Goal: Task Accomplishment & Management: Use online tool/utility

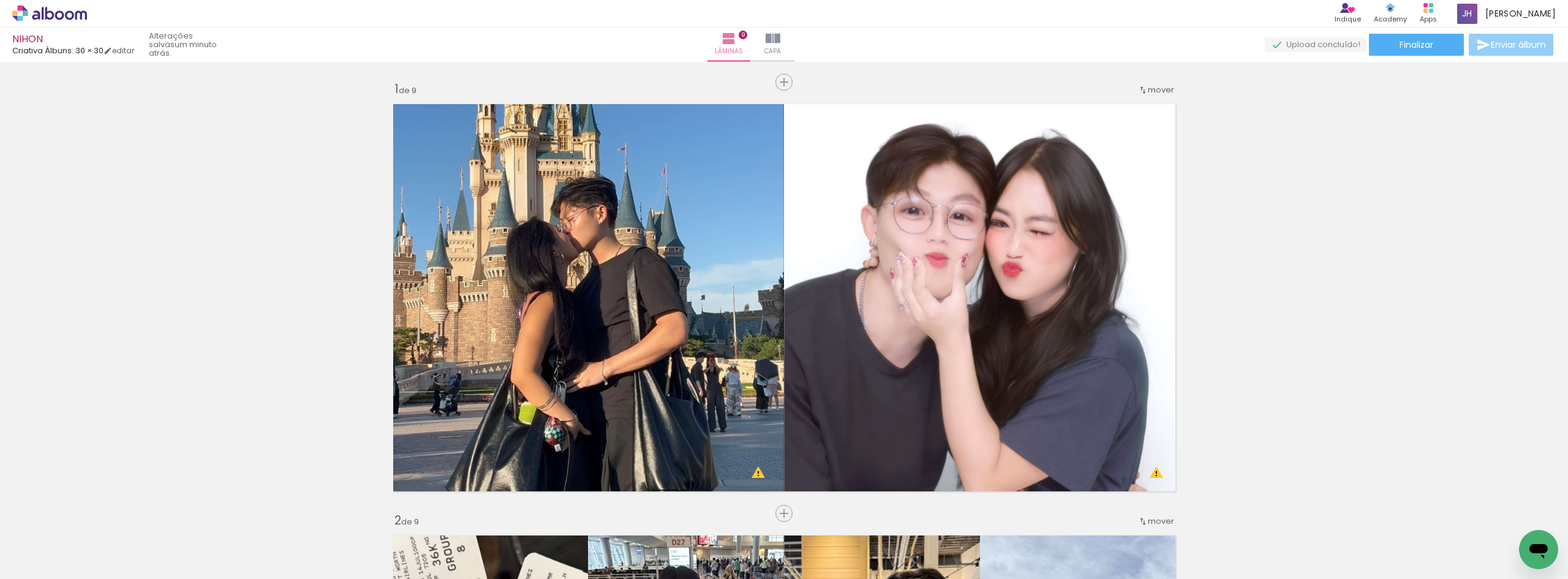
click at [1536, 37] on paper-button "Enviar álbum" at bounding box center [1511, 45] width 85 height 22
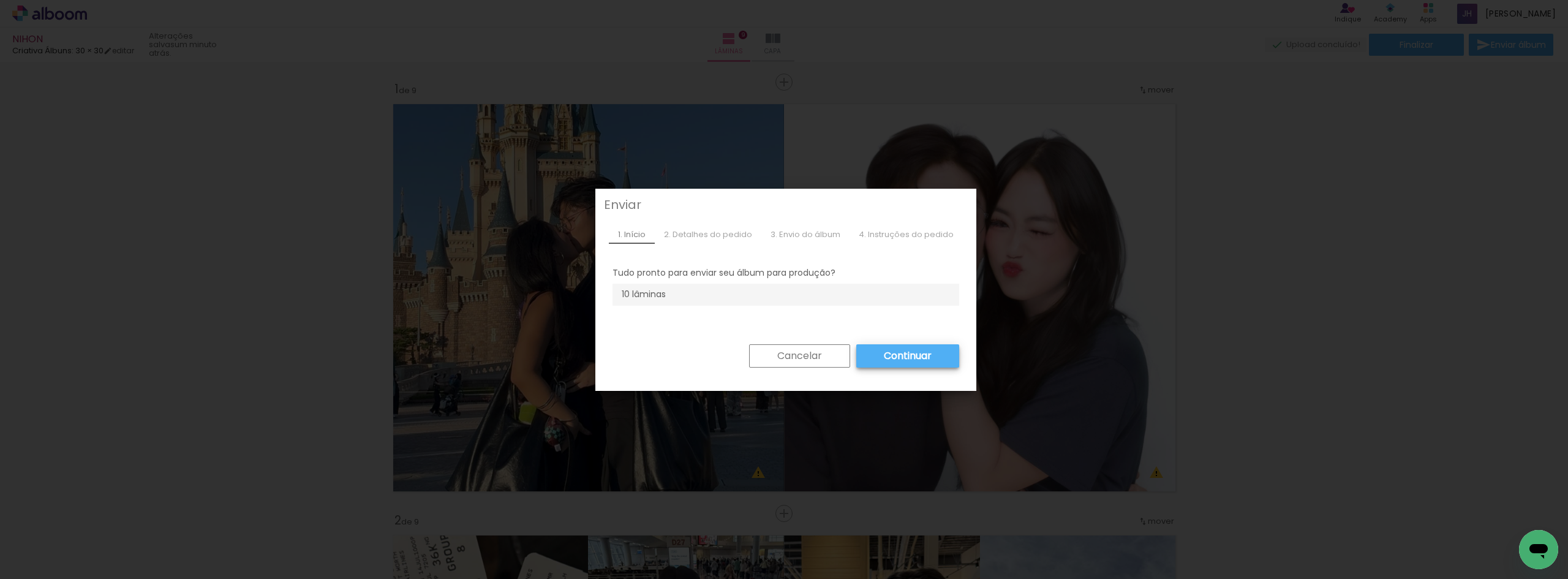
click at [514, 506] on slot "Continuar" at bounding box center [507, 512] width 13 height 13
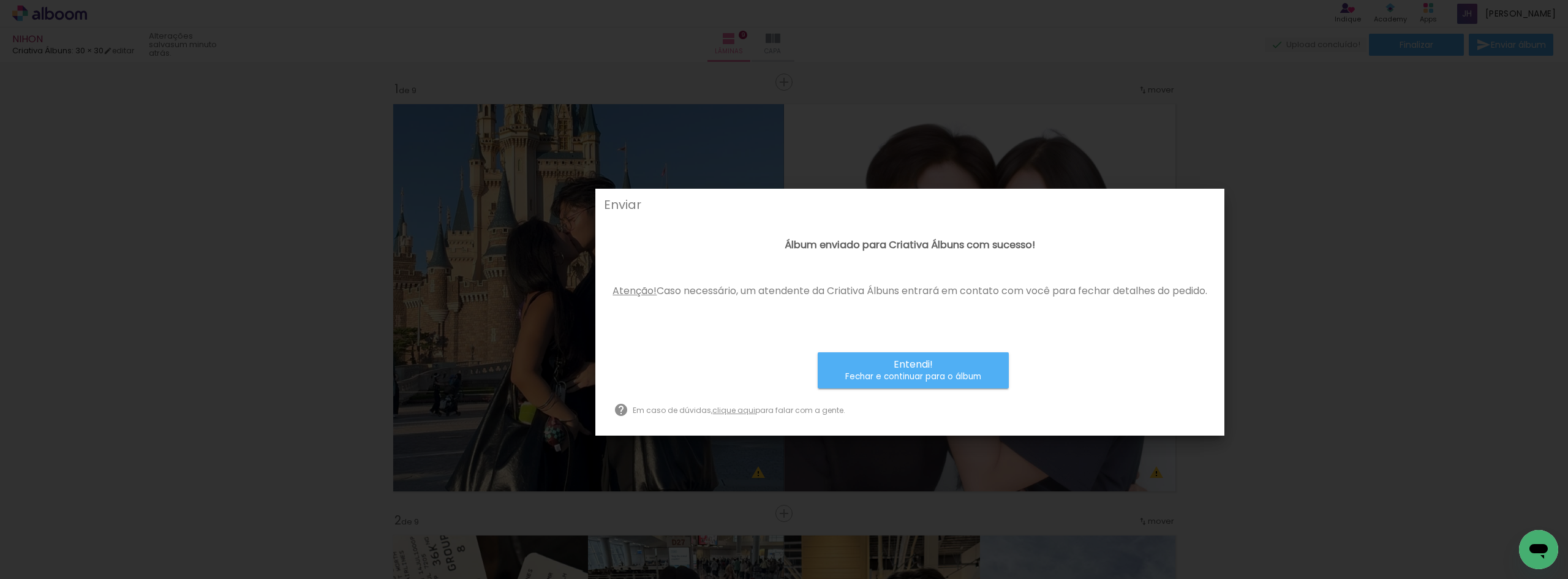
click at [932, 373] on small "Fechar e continuar para o álbum" at bounding box center [913, 377] width 136 height 12
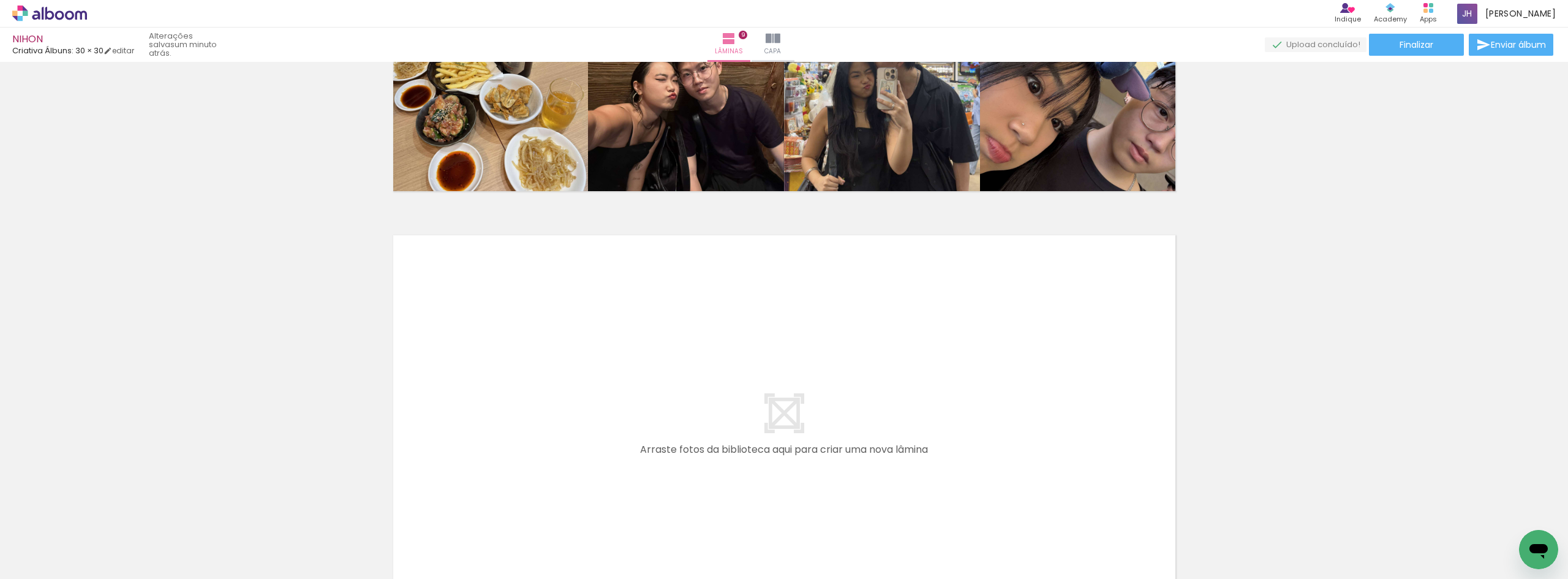
scroll to position [3745, 0]
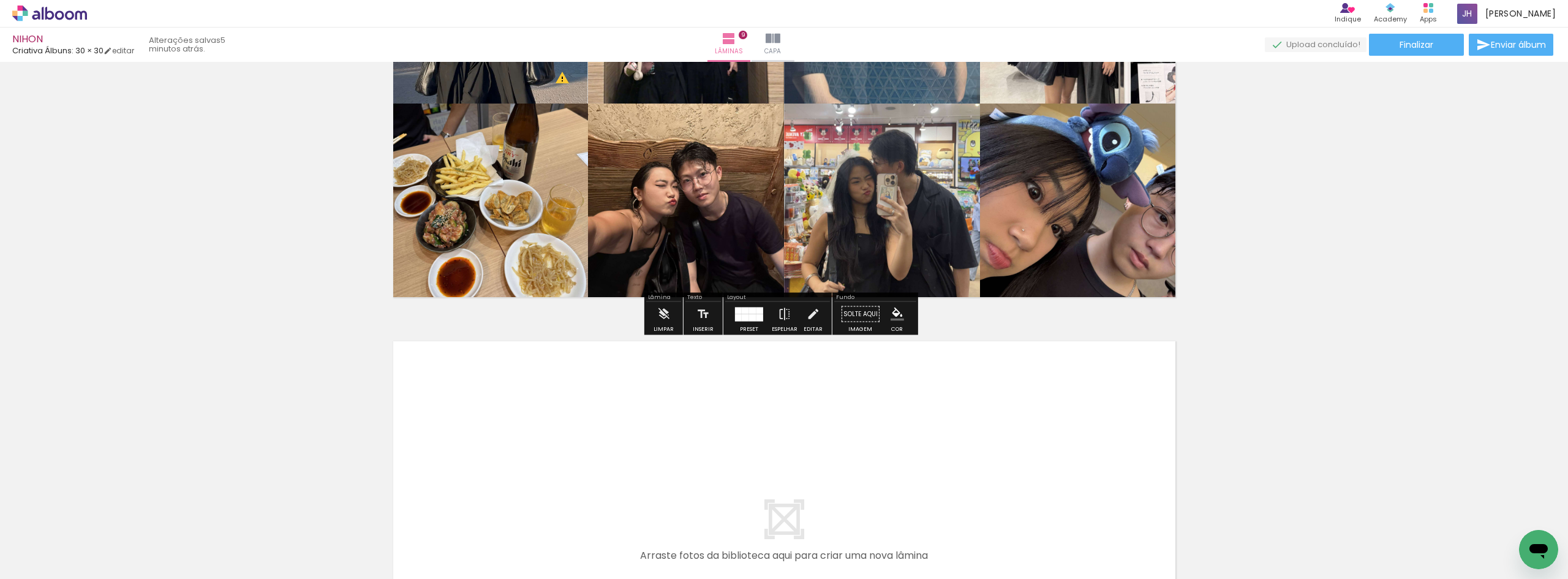
scroll to position [3622, 0]
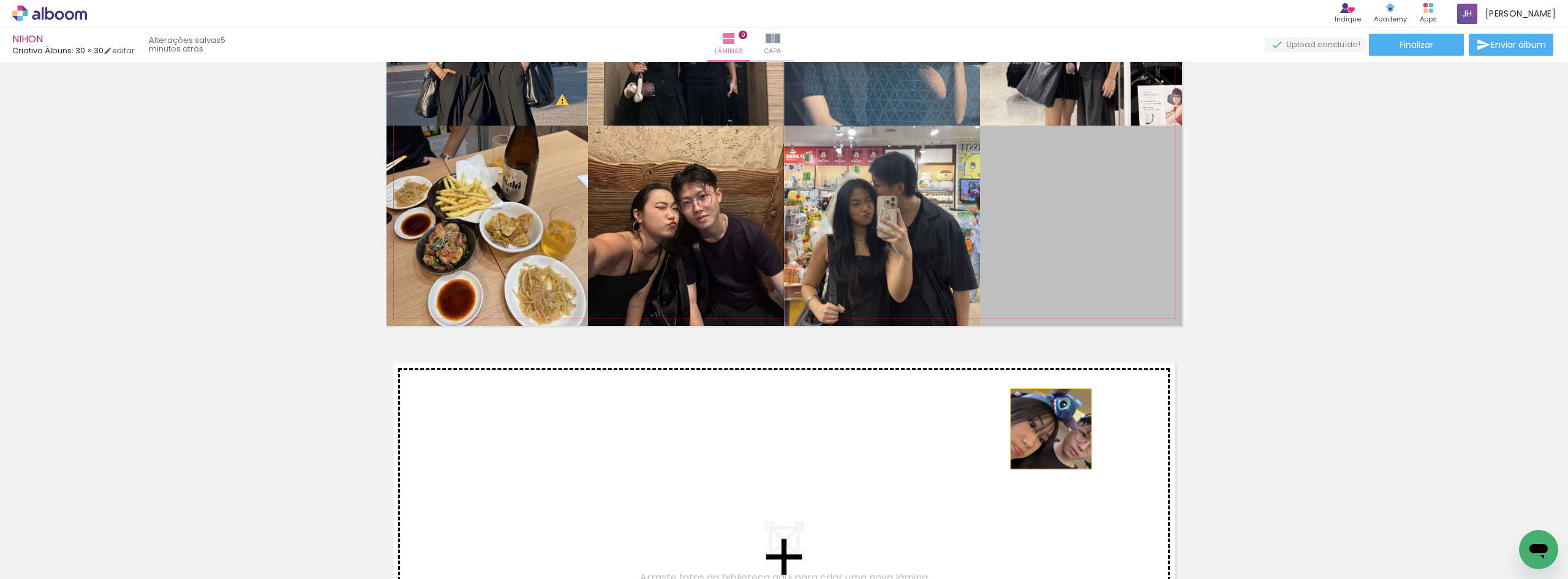
drag, startPoint x: 1085, startPoint y: 226, endPoint x: 916, endPoint y: 63, distance: 234.8
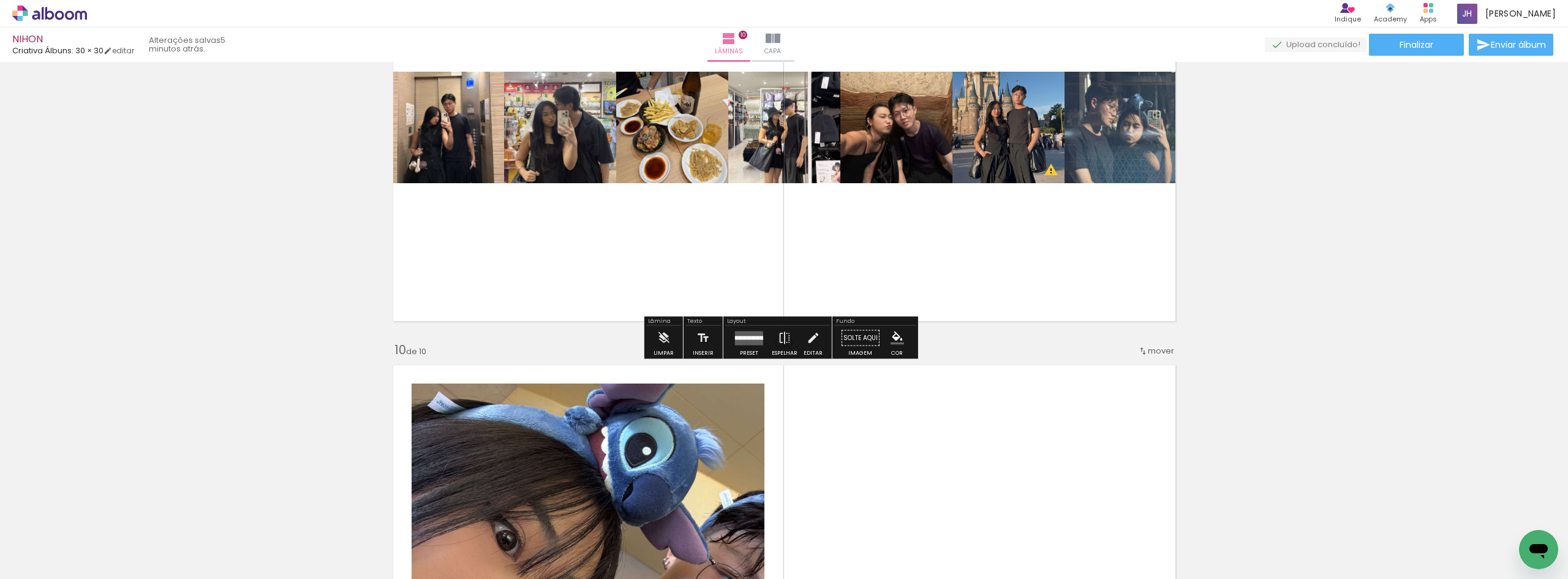
scroll to position [3591, 0]
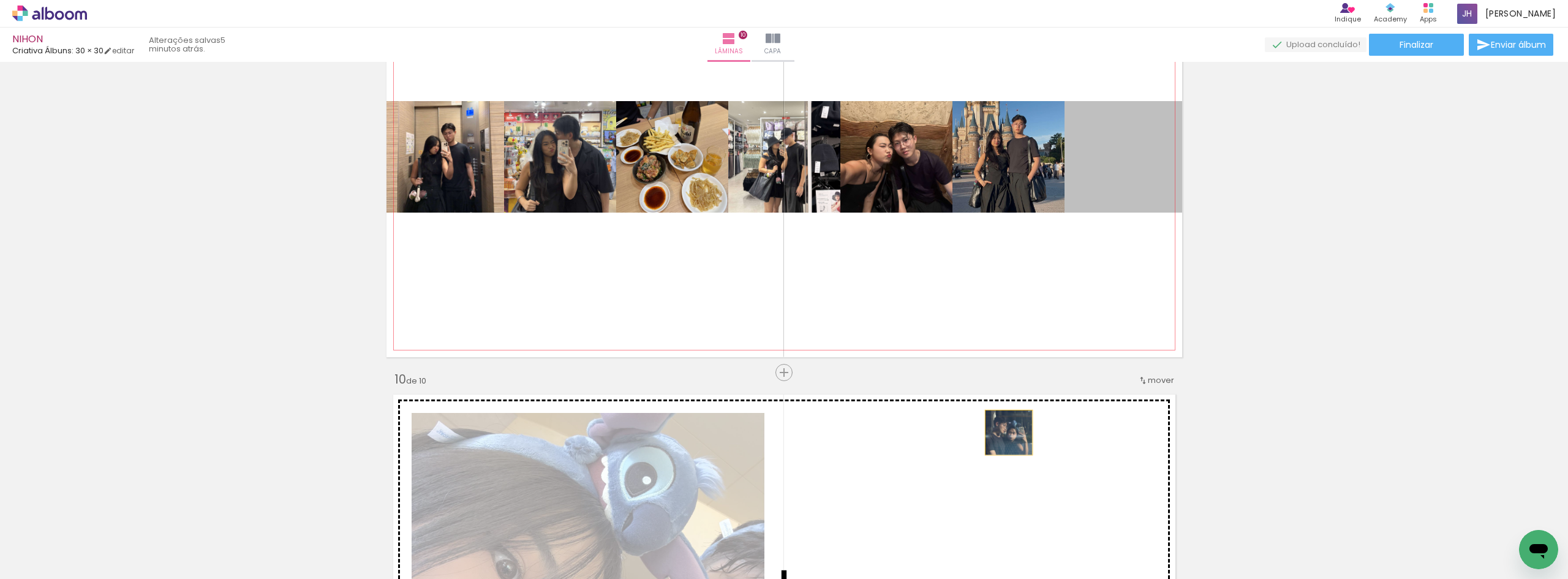
drag, startPoint x: 1086, startPoint y: 173, endPoint x: 997, endPoint y: 451, distance: 291.9
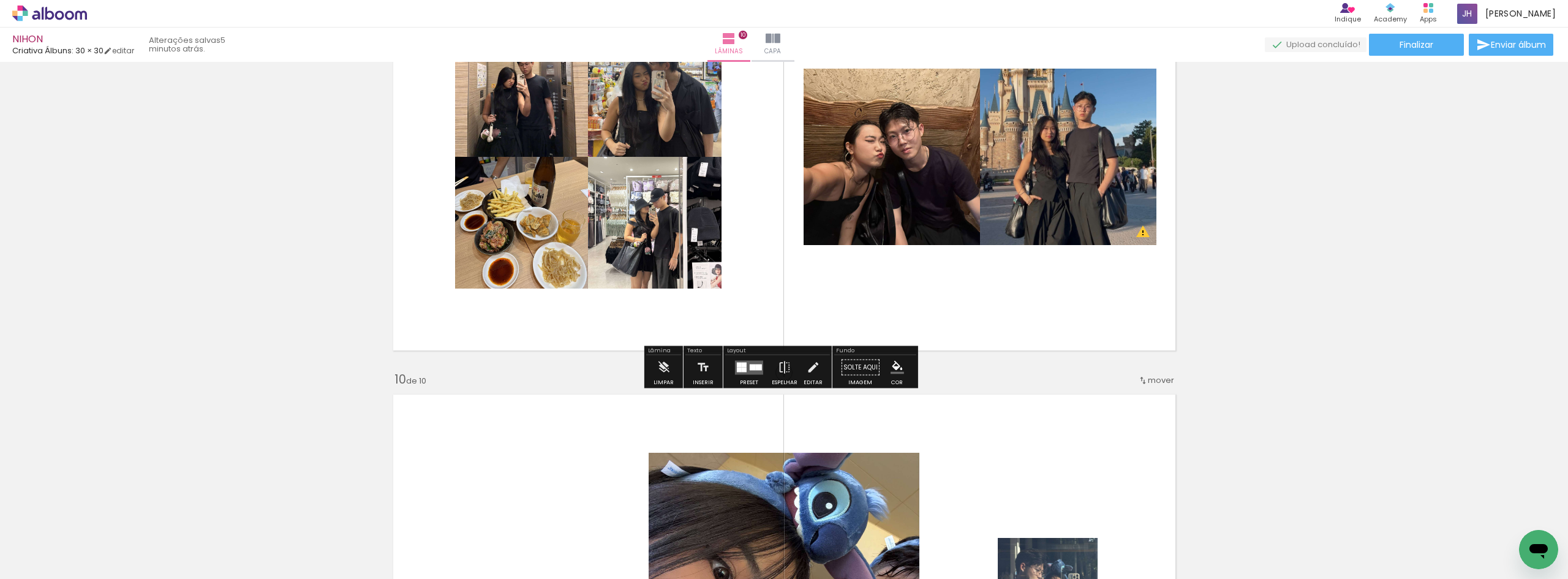
scroll to position [3469, 0]
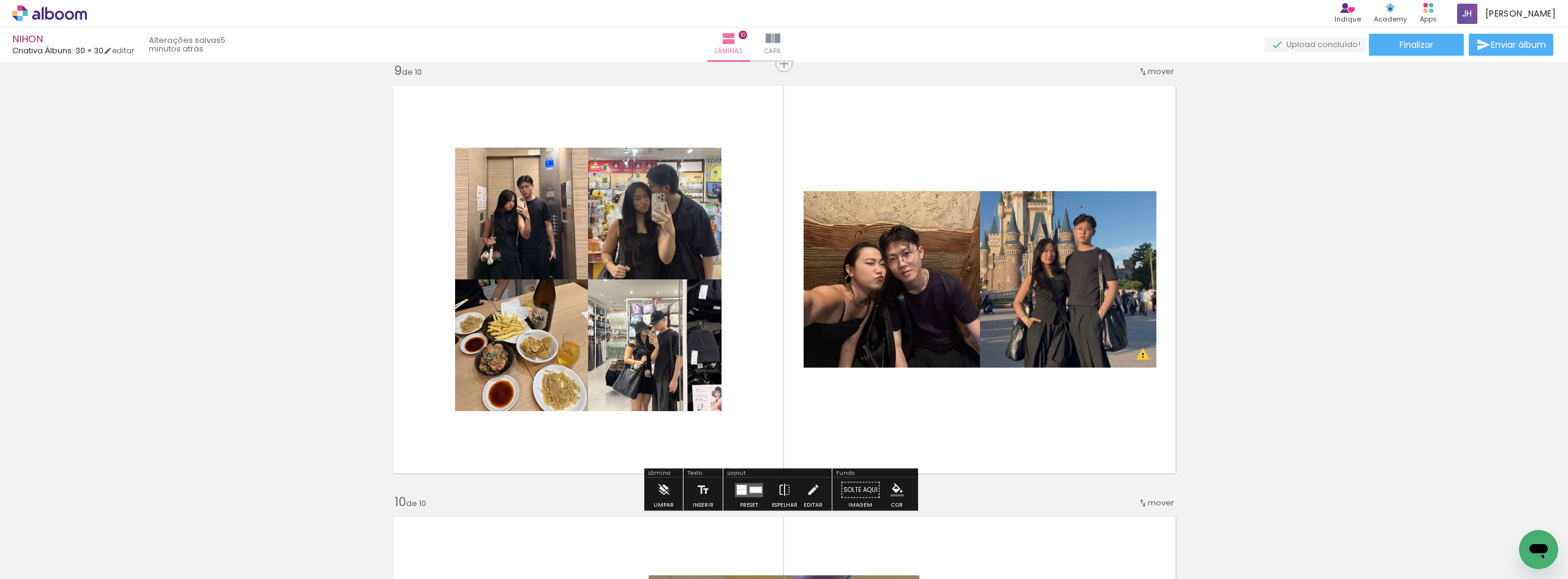
click at [736, 482] on quentale-layouter at bounding box center [749, 489] width 28 height 14
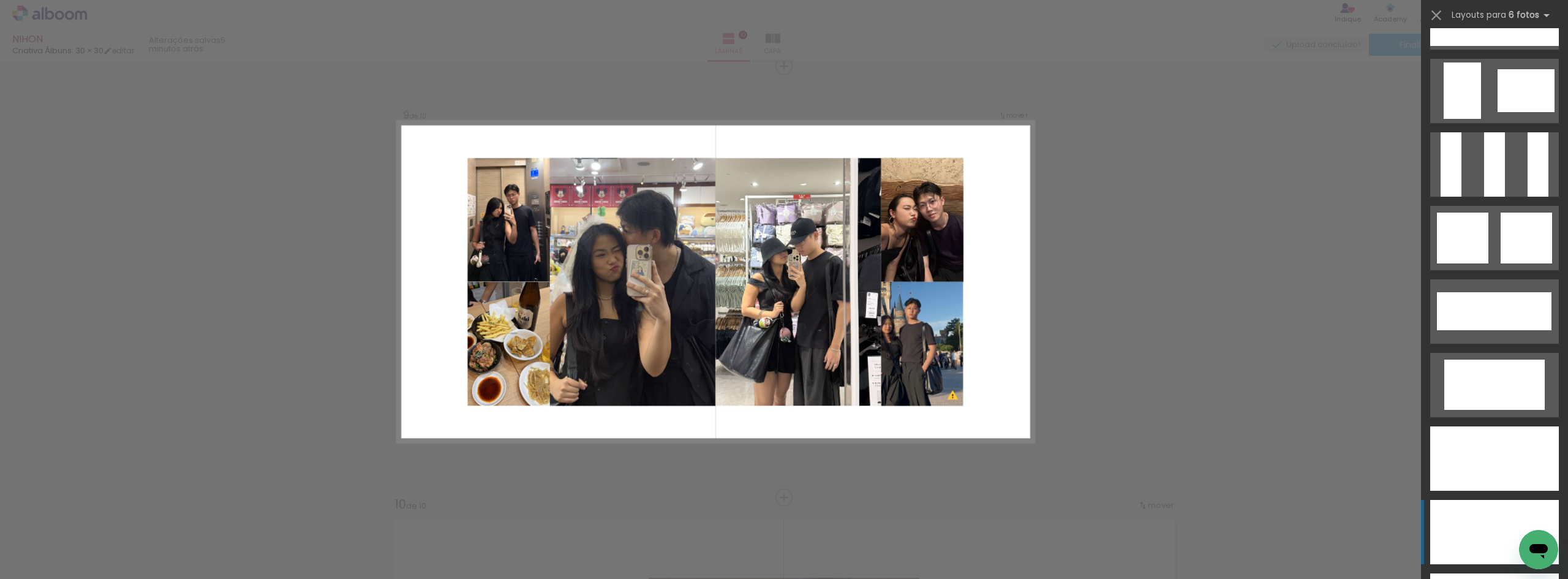
scroll to position [1837, 0]
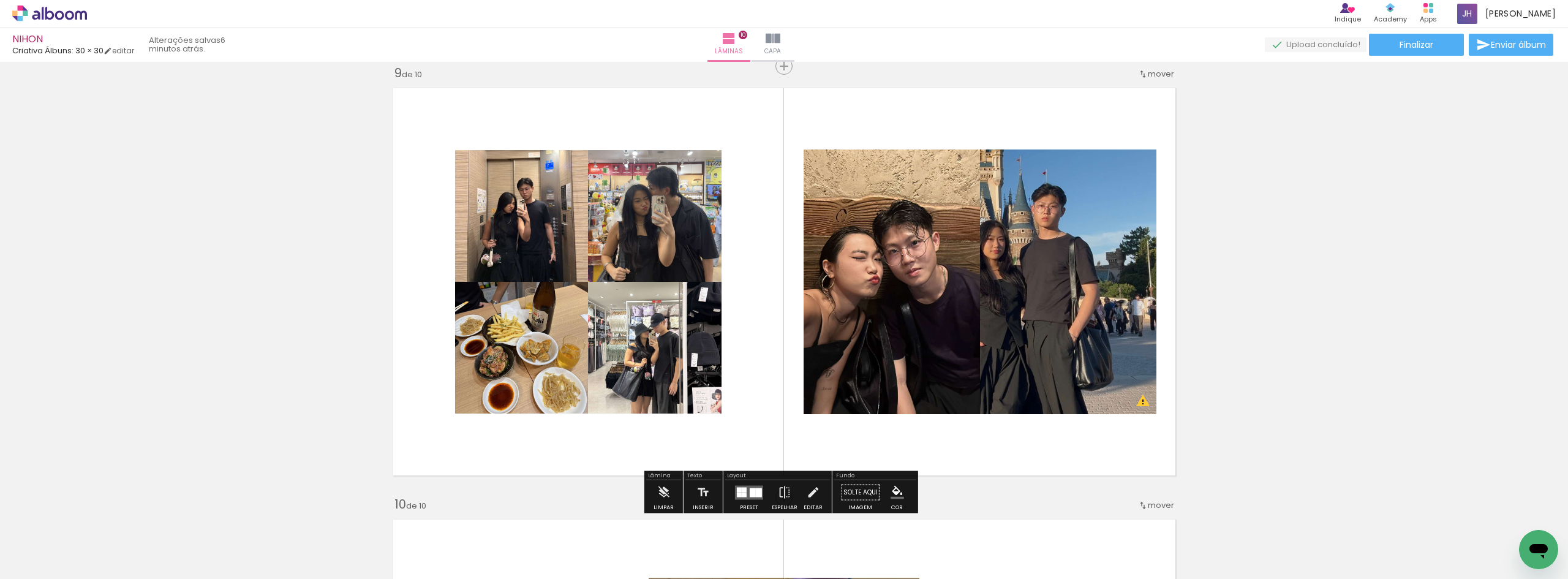
click at [743, 487] on quentale-layouter at bounding box center [749, 492] width 28 height 14
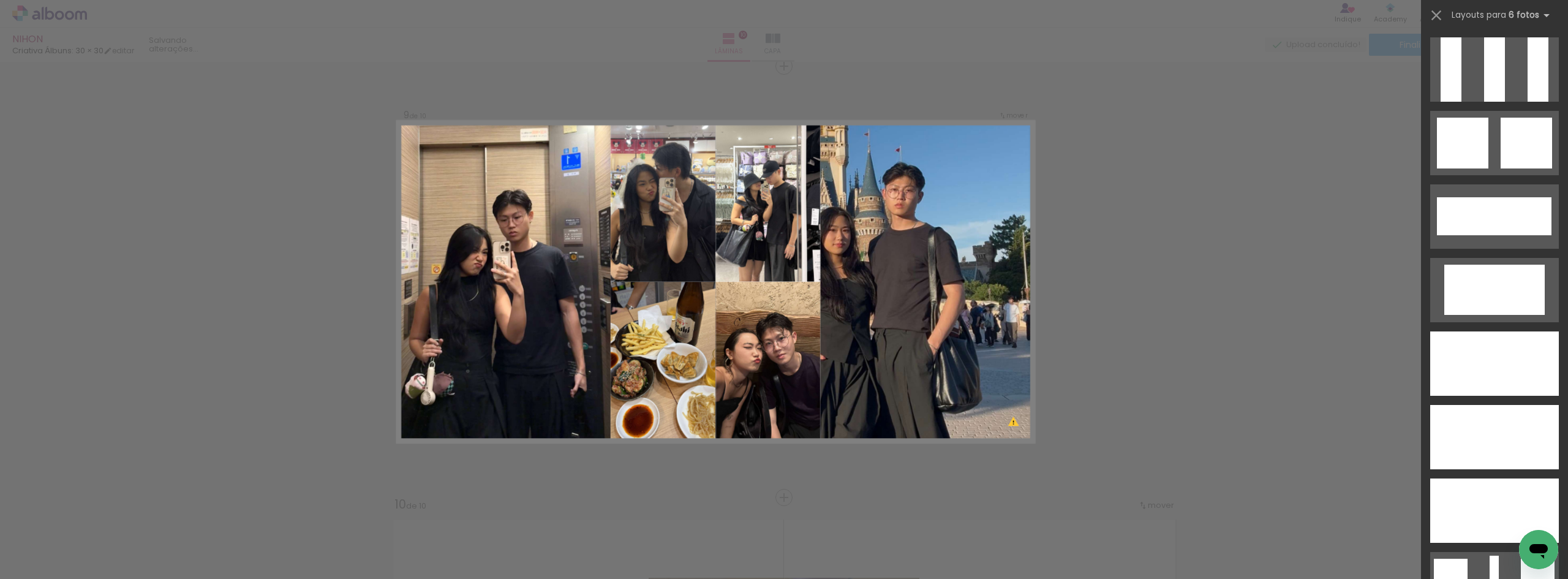
scroll to position [2033, 0]
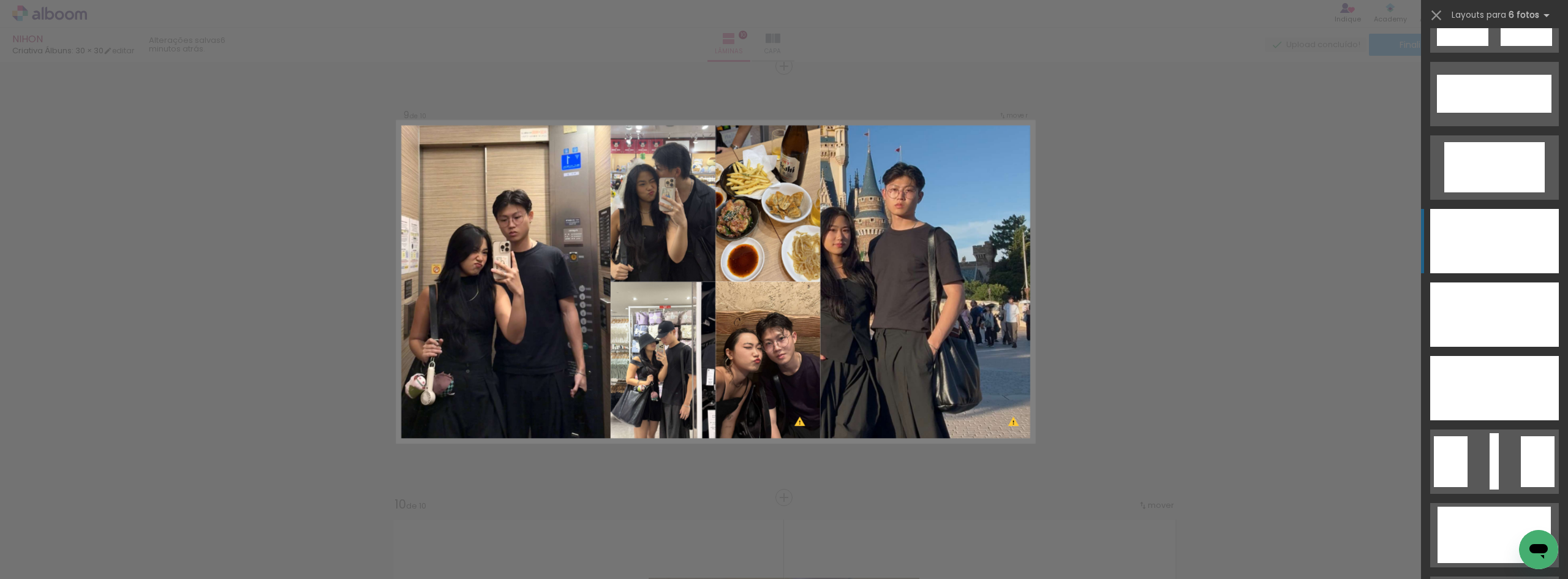
click at [1499, 260] on div at bounding box center [1505, 257] width 22 height 33
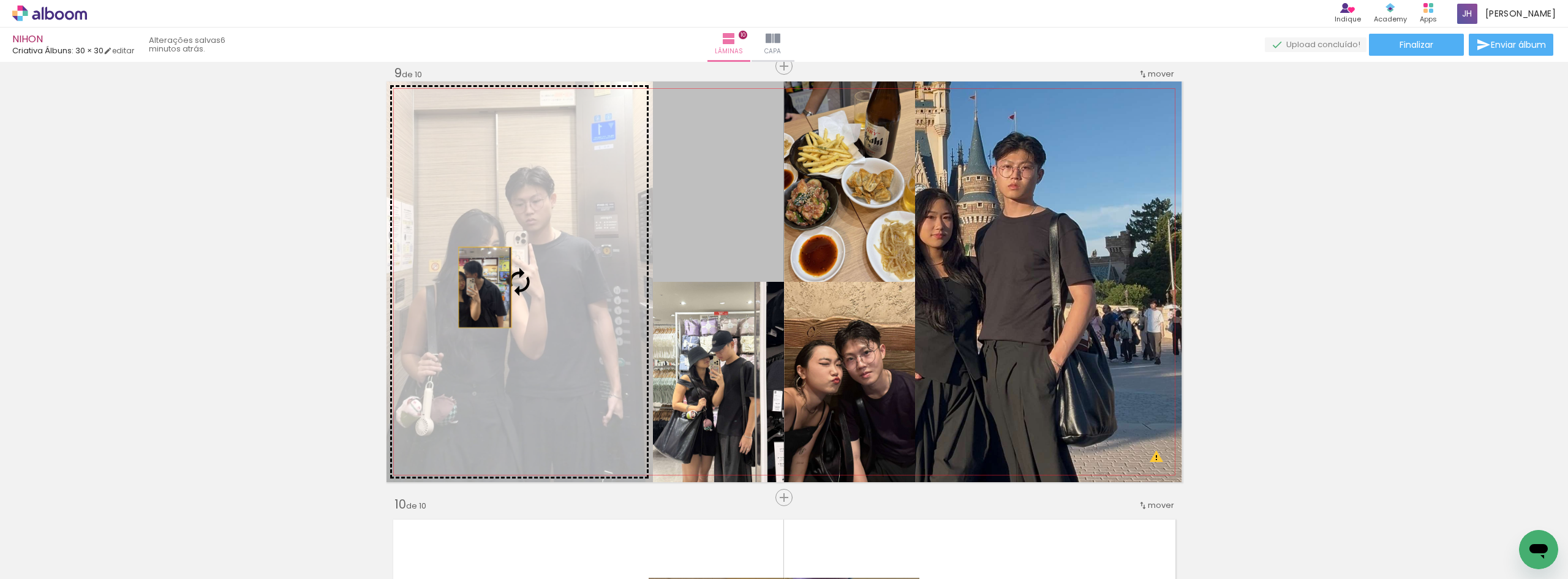
drag, startPoint x: 721, startPoint y: 191, endPoint x: 478, endPoint y: 288, distance: 261.6
click at [0, 0] on slot at bounding box center [0, 0] width 0 height 0
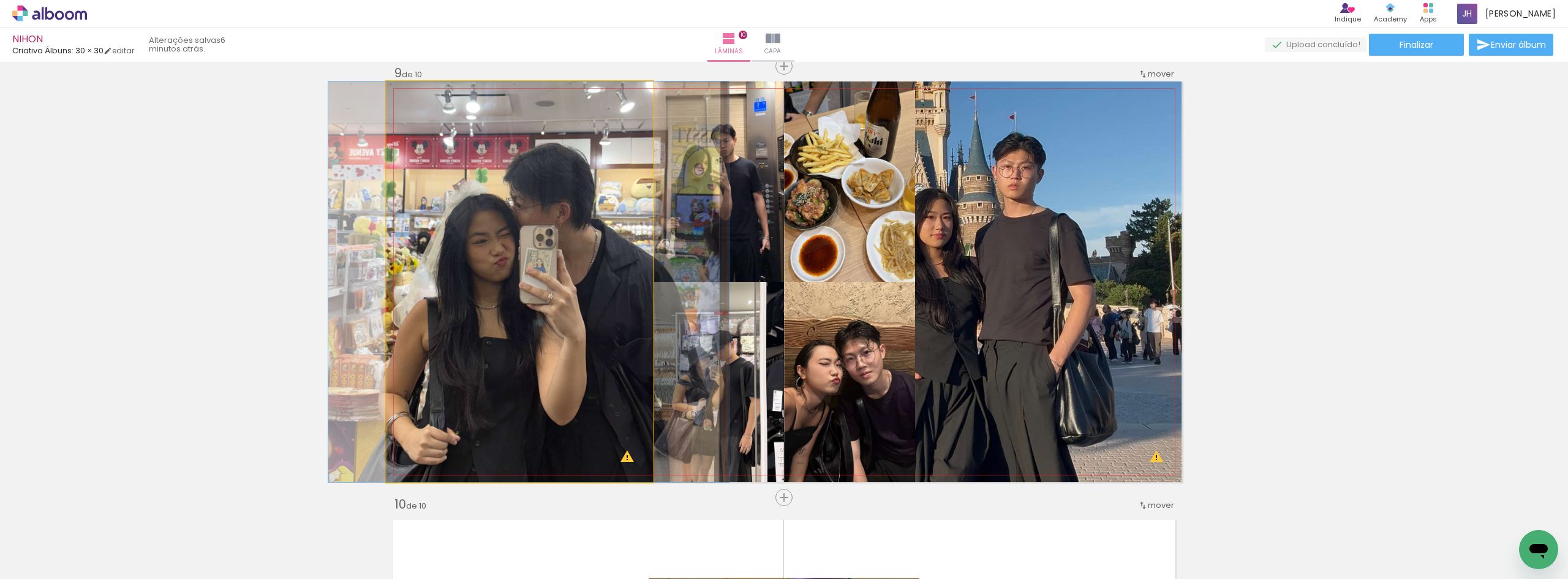
drag, startPoint x: 540, startPoint y: 253, endPoint x: 549, endPoint y: 253, distance: 9.0
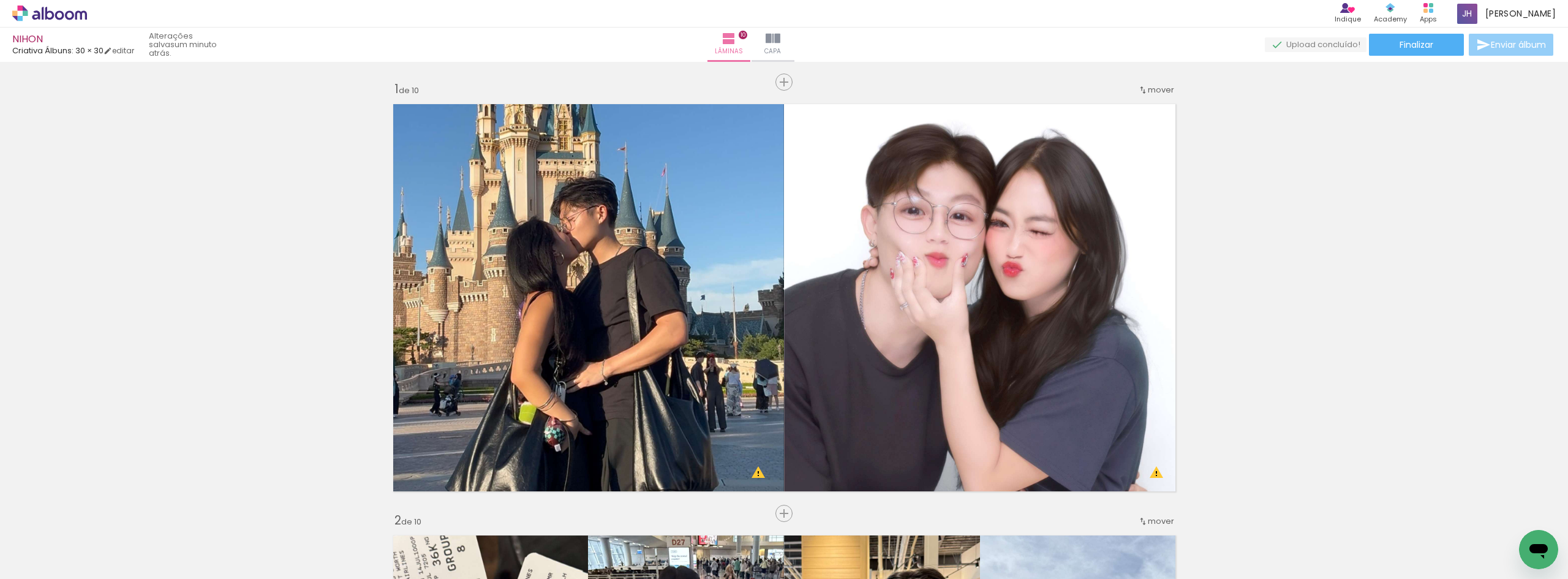
click at [1512, 41] on span "Enviar álbum" at bounding box center [1518, 45] width 55 height 9
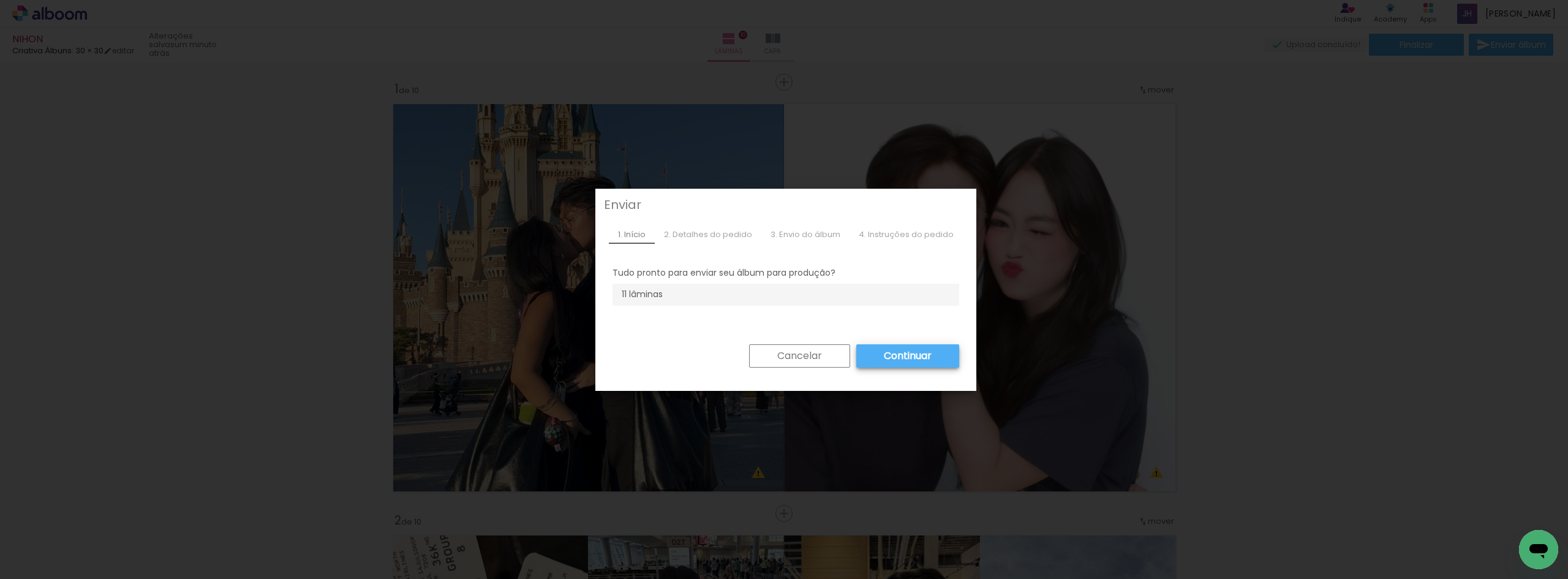
click at [68, 552] on slot "Continuar" at bounding box center [38, 562] width 60 height 20
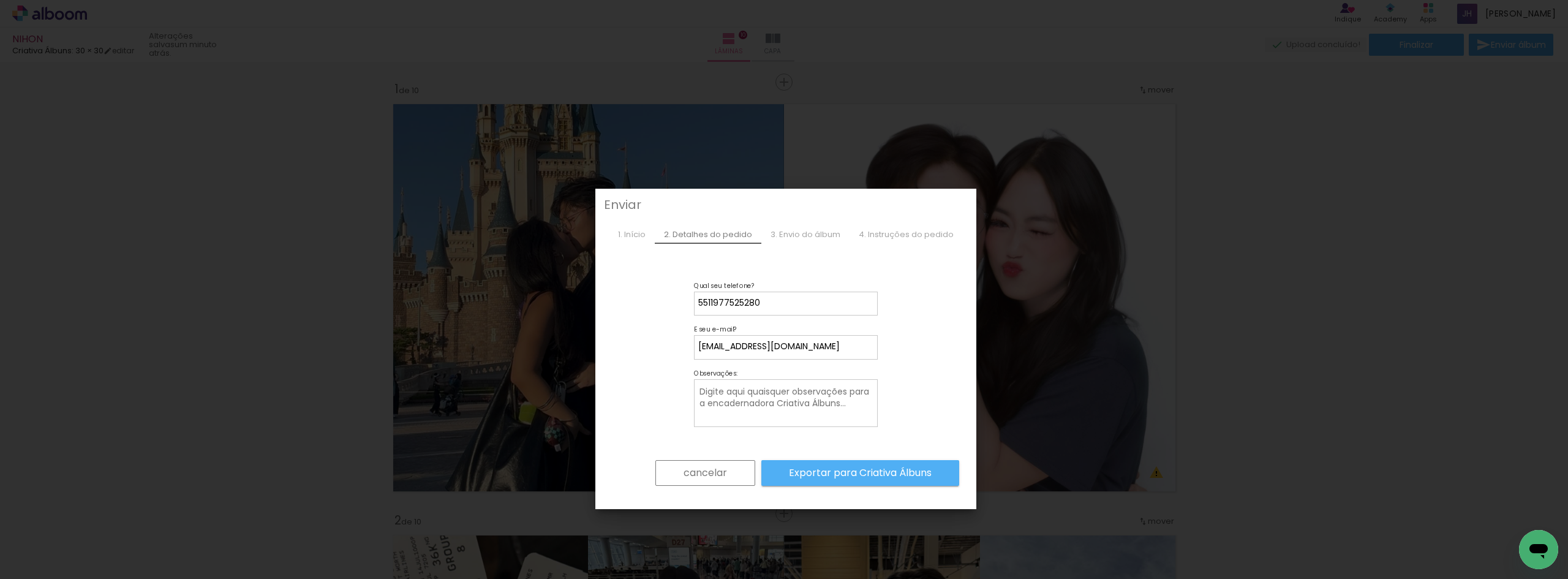
click at [1461, 502] on slot "Exportar para Criativa Álbuns" at bounding box center [1494, 537] width 69 height 71
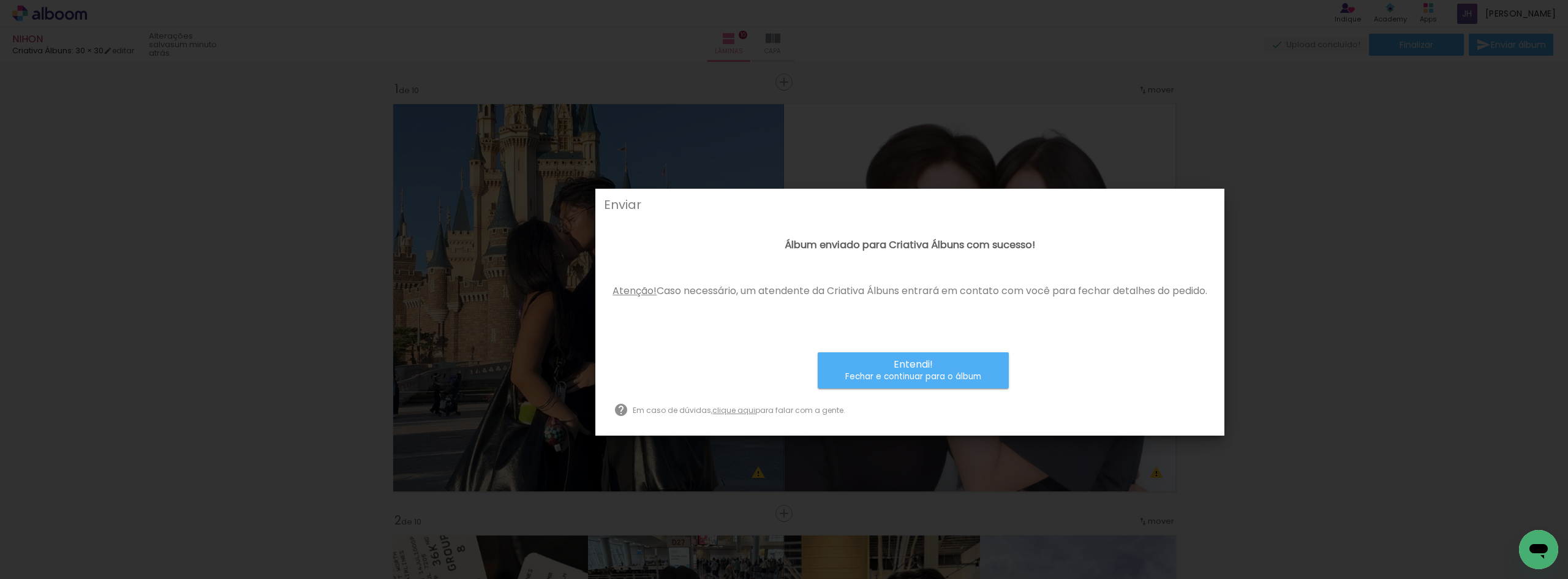
click at [928, 361] on span "Entendi!" at bounding box center [912, 364] width 39 height 12
